Goal: Task Accomplishment & Management: Manage account settings

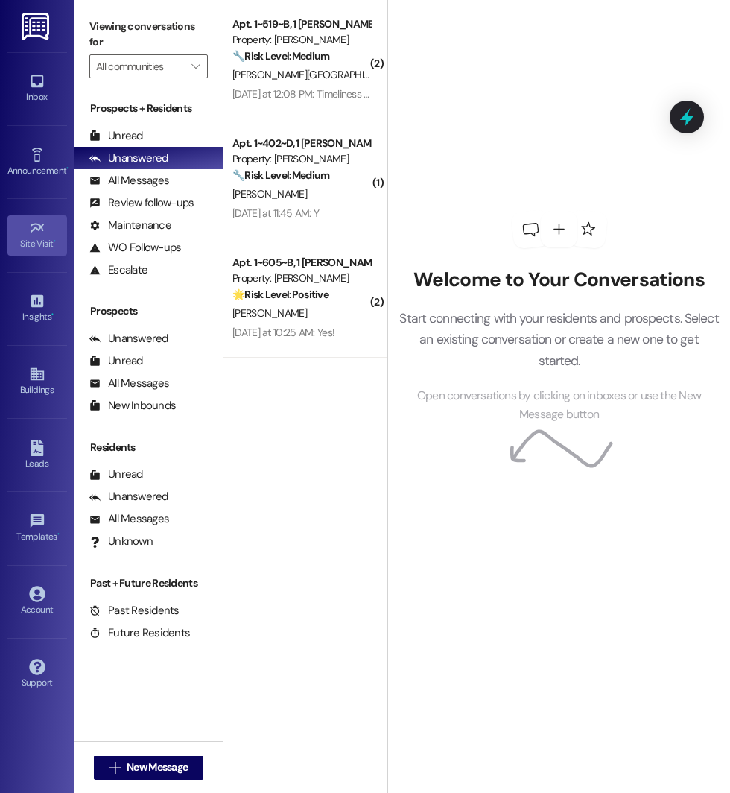
click at [26, 221] on link "Site Visit •" at bounding box center [37, 235] width 60 height 40
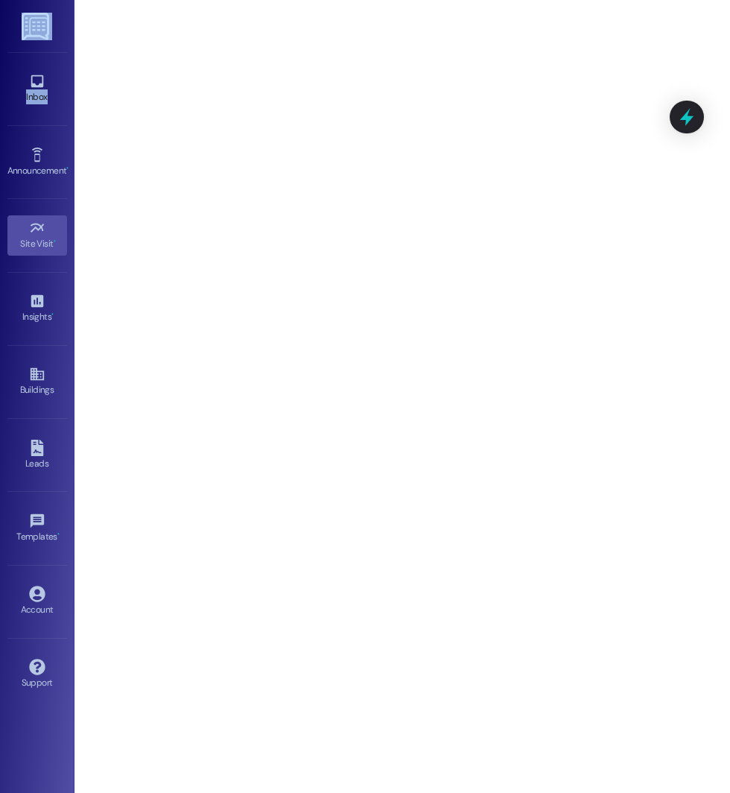
drag, startPoint x: 3, startPoint y: 162, endPoint x: -215, endPoint y: 301, distance: 257.9
click at [0, 301] on html "Inbox Go to Inbox Announcement • Send A Text Announcement Site Visit • Go to Si…" at bounding box center [365, 396] width 730 height 793
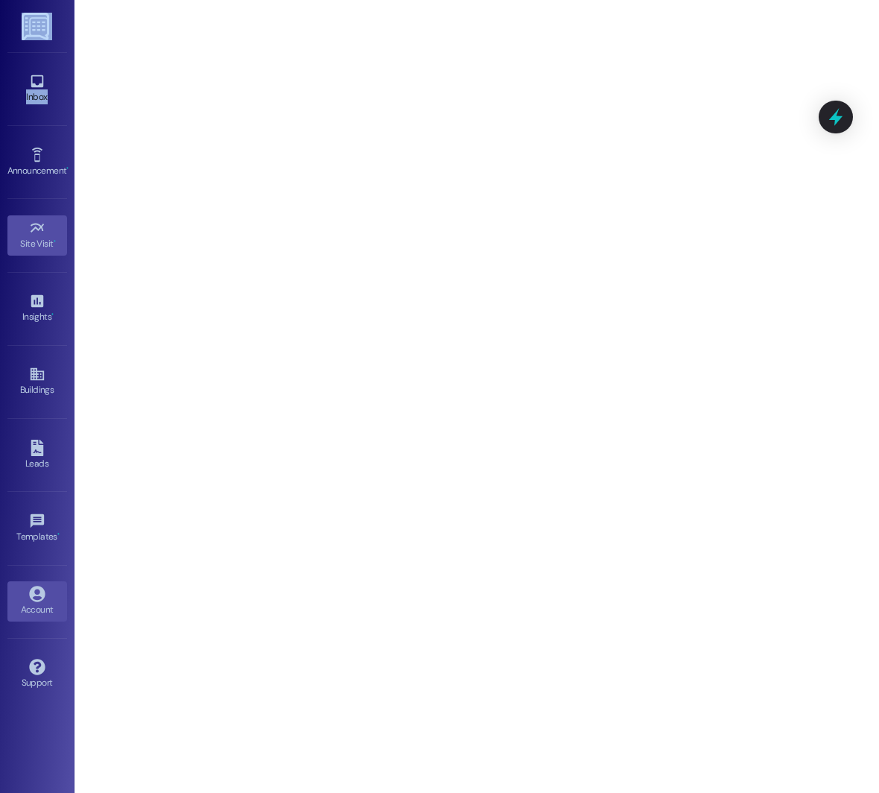
click at [28, 592] on link "Account" at bounding box center [37, 601] width 60 height 40
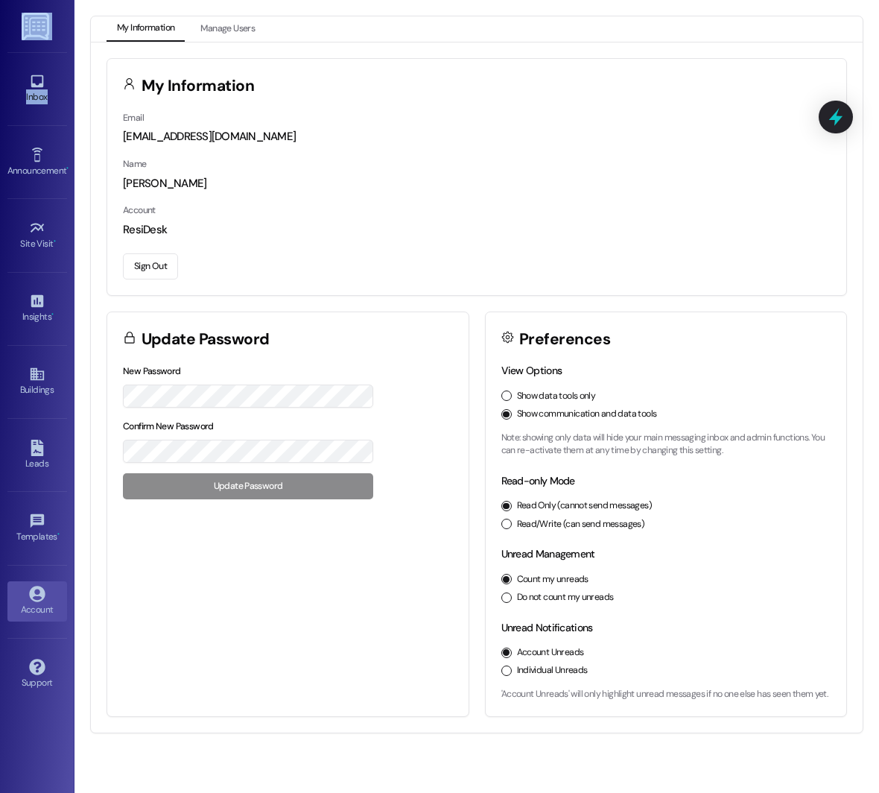
click at [163, 277] on button "Sign Out" at bounding box center [150, 266] width 55 height 26
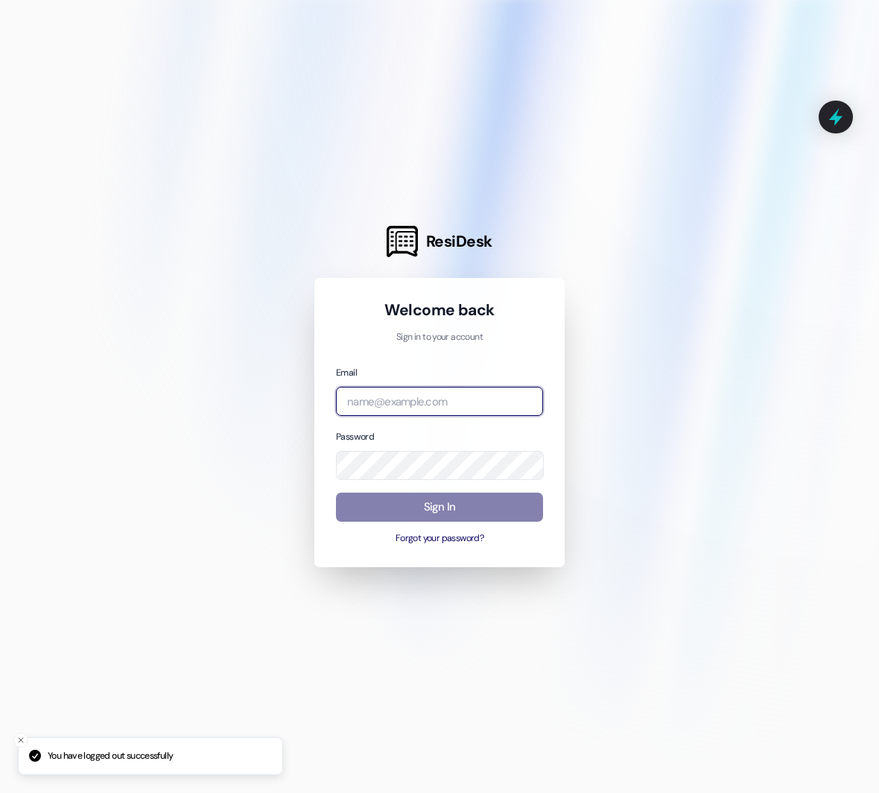
click at [449, 396] on input "email" at bounding box center [439, 401] width 207 height 29
type input "[EMAIL_ADDRESS][DOMAIN_NAME]"
